Goal: Task Accomplishment & Management: Manage account settings

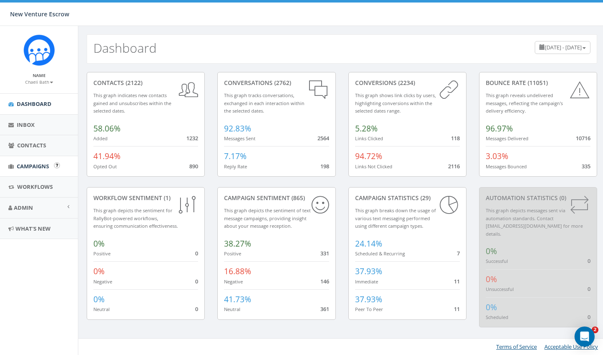
click at [47, 163] on span "Campaigns" at bounding box center [33, 166] width 32 height 8
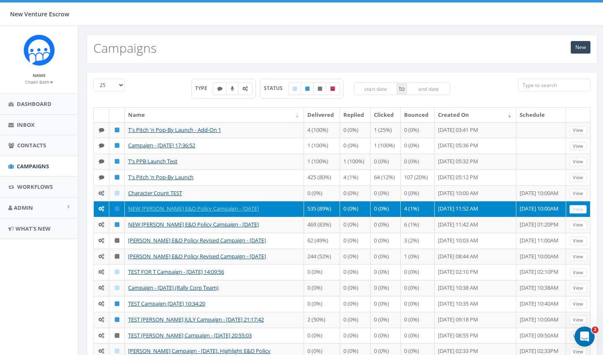
click at [377, 54] on div "New Campaigns" at bounding box center [342, 48] width 510 height 29
click at [31, 82] on small "Chaeli Bath" at bounding box center [39, 82] width 28 height 6
click at [35, 107] on link "Sign Out" at bounding box center [42, 105] width 66 height 10
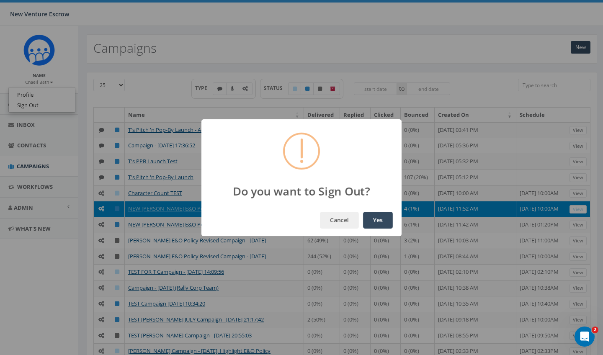
click at [387, 218] on button "Yes" at bounding box center [378, 220] width 30 height 17
